Goal: Check status: Check status

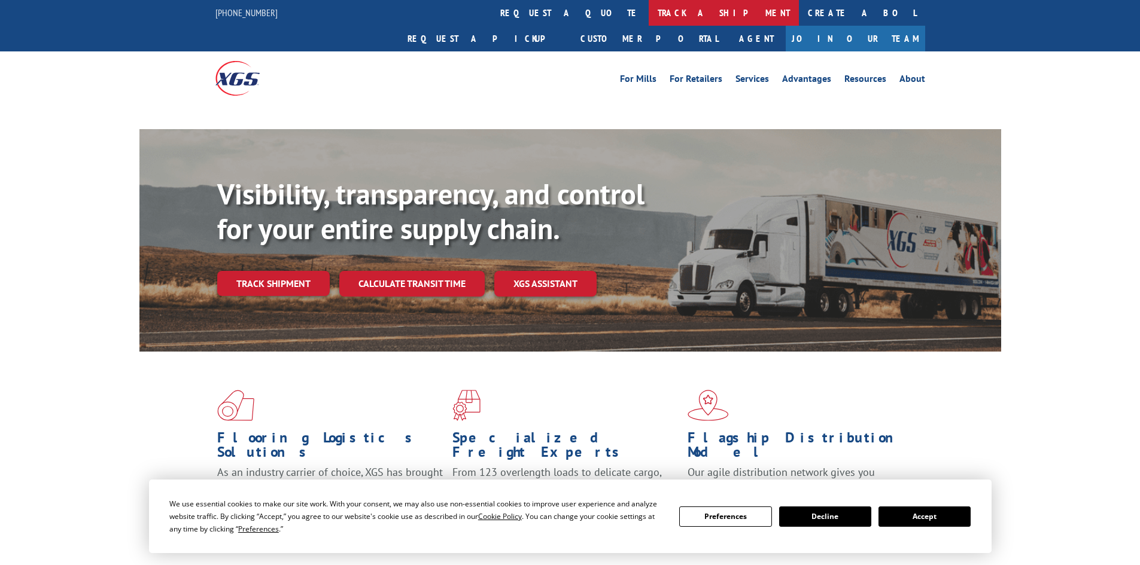
click at [648, 12] on link "track a shipment" at bounding box center [723, 13] width 150 height 26
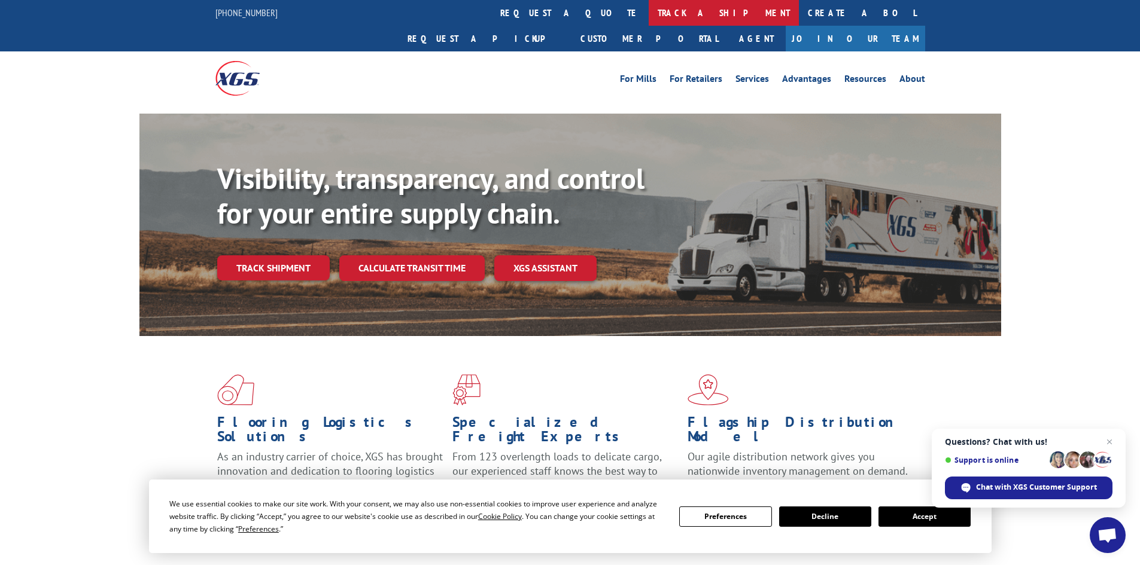
click at [648, 11] on link "track a shipment" at bounding box center [723, 13] width 150 height 26
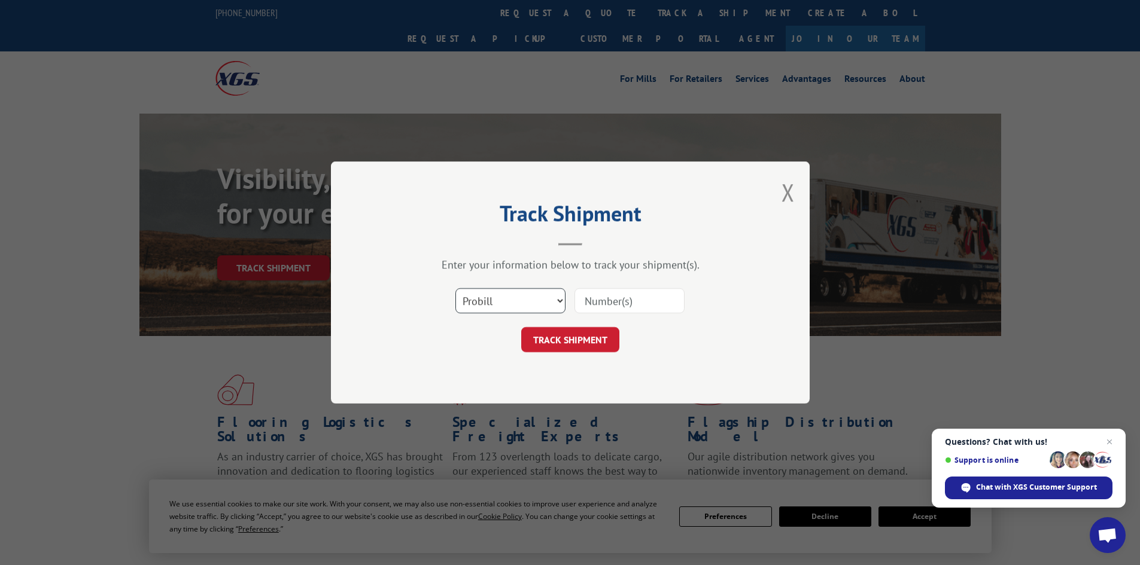
click at [506, 301] on select "Select category... Probill BOL PO" at bounding box center [510, 300] width 110 height 25
select select "bol"
click at [455, 288] on select "Select category... Probill BOL PO" at bounding box center [510, 300] width 110 height 25
paste input "5090296."
type input "5090296."
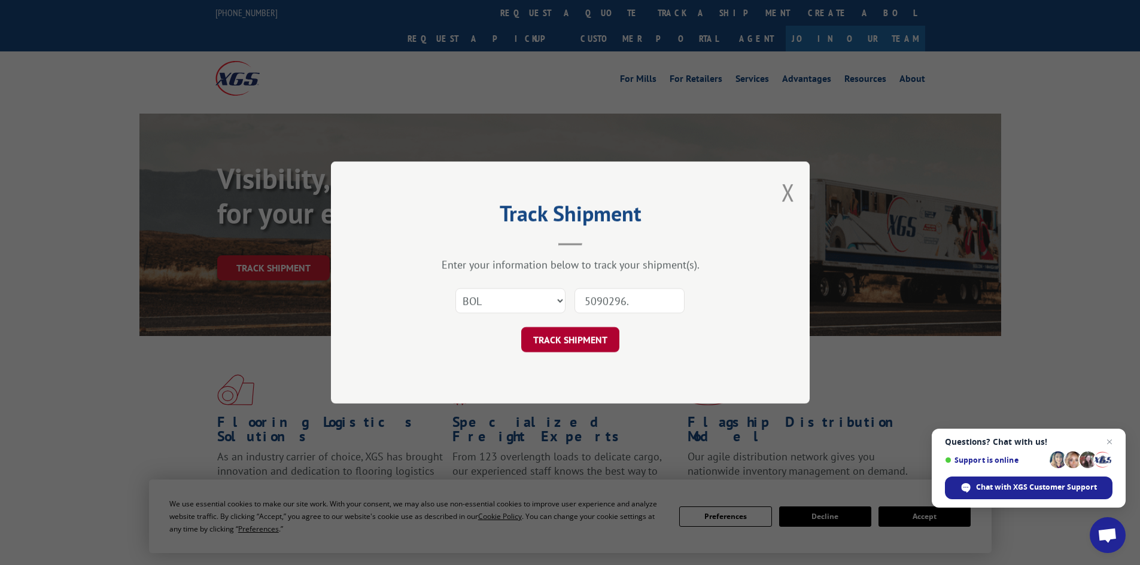
click at [598, 335] on button "TRACK SHIPMENT" at bounding box center [570, 339] width 98 height 25
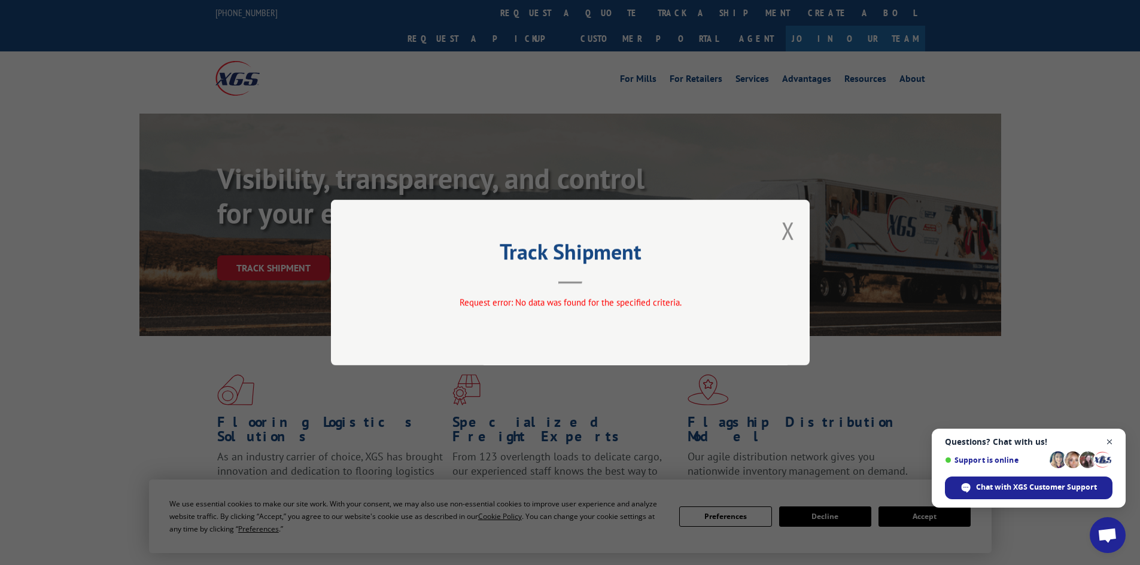
click at [1107, 442] on span "Open chat" at bounding box center [1109, 442] width 15 height 15
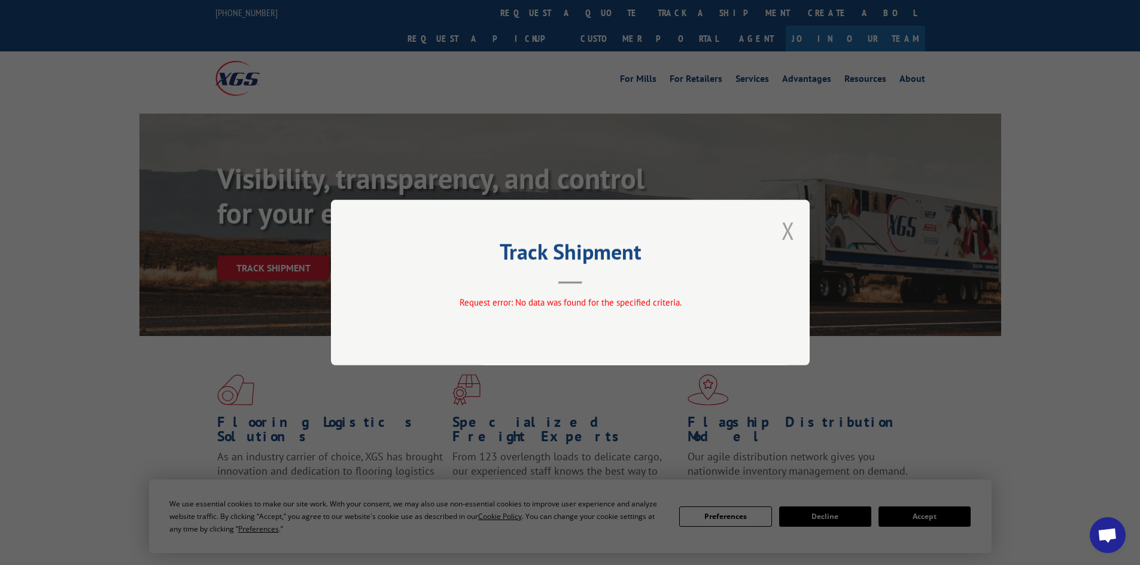
click at [788, 230] on button "Close modal" at bounding box center [787, 231] width 13 height 32
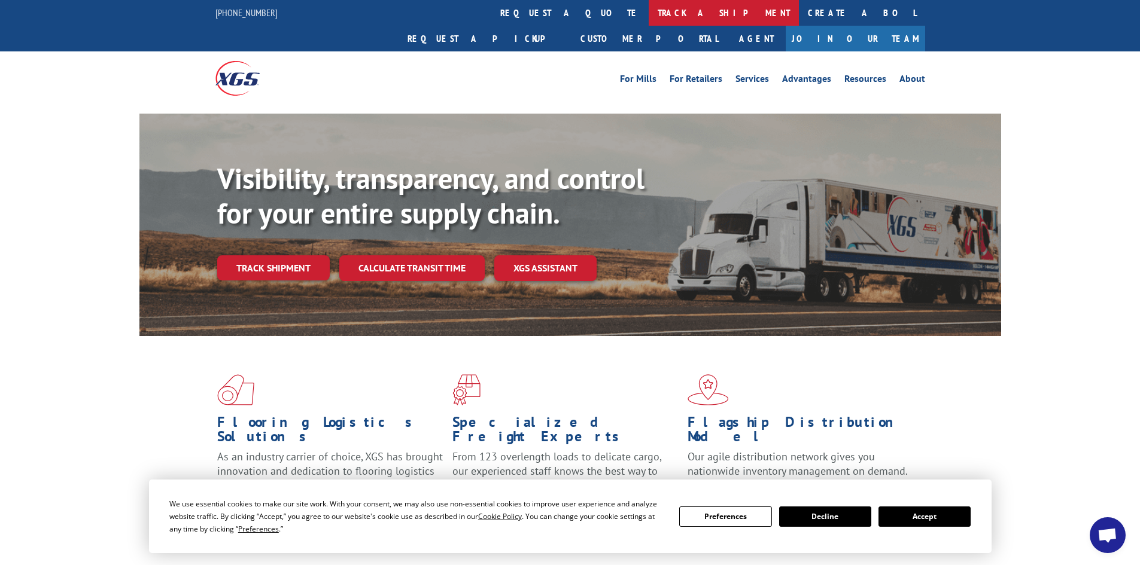
click at [648, 10] on link "track a shipment" at bounding box center [723, 13] width 150 height 26
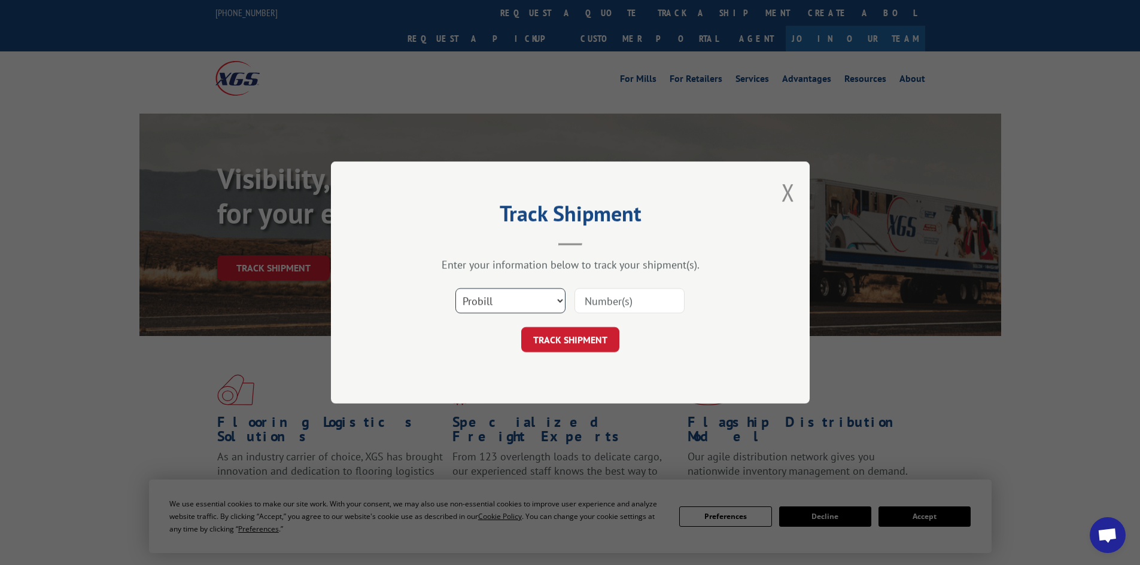
drag, startPoint x: 513, startPoint y: 300, endPoint x: 508, endPoint y: 308, distance: 10.0
click at [508, 306] on select "Select category... Probill BOL PO" at bounding box center [510, 300] width 110 height 25
select select "bol"
click at [455, 288] on select "Select category... Probill BOL PO" at bounding box center [510, 300] width 110 height 25
paste input "5090296."
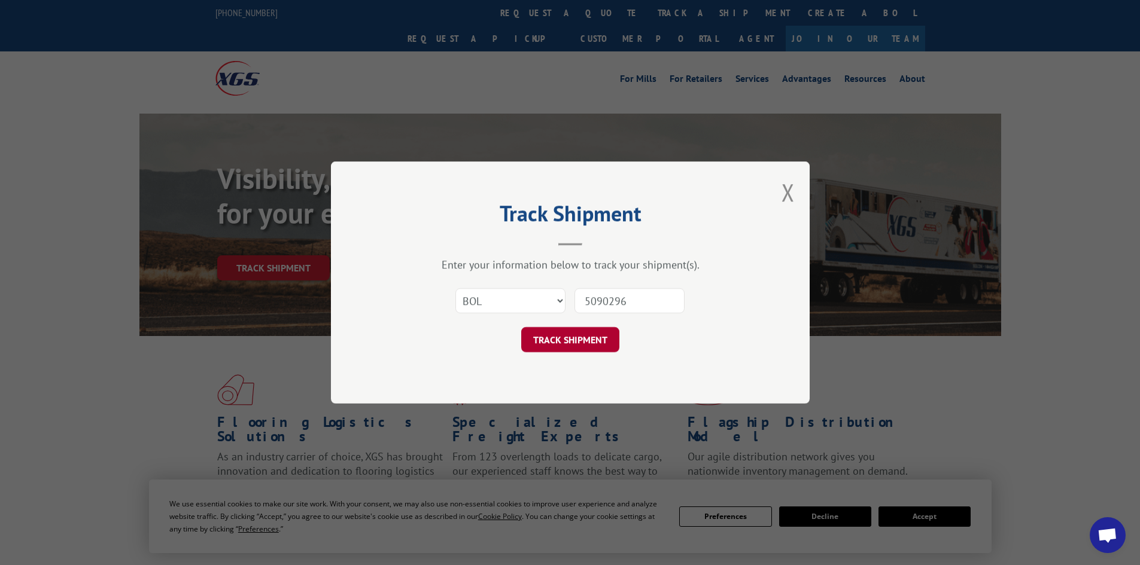
type input "5090296"
click at [559, 335] on button "TRACK SHIPMENT" at bounding box center [570, 339] width 98 height 25
